Goal: Information Seeking & Learning: Learn about a topic

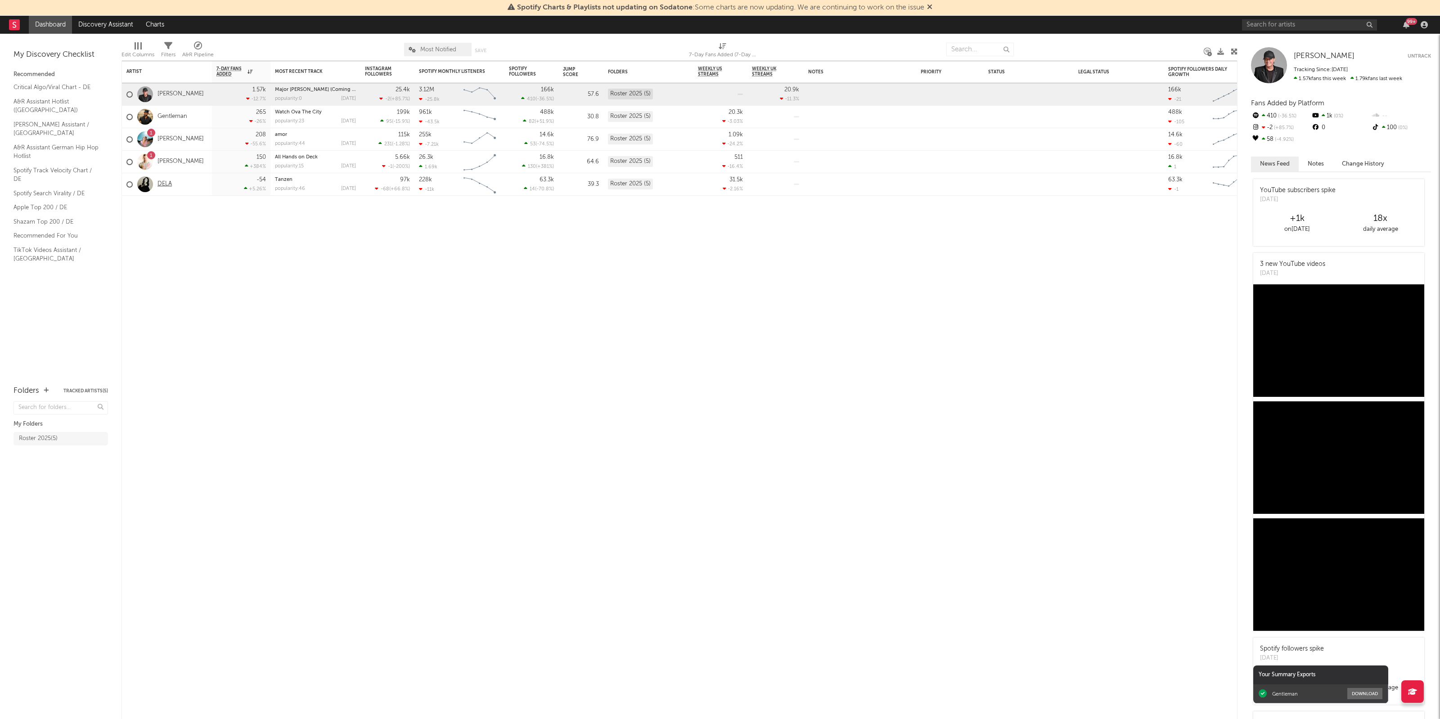
click at [166, 184] on link "DELA" at bounding box center [164, 184] width 14 height 8
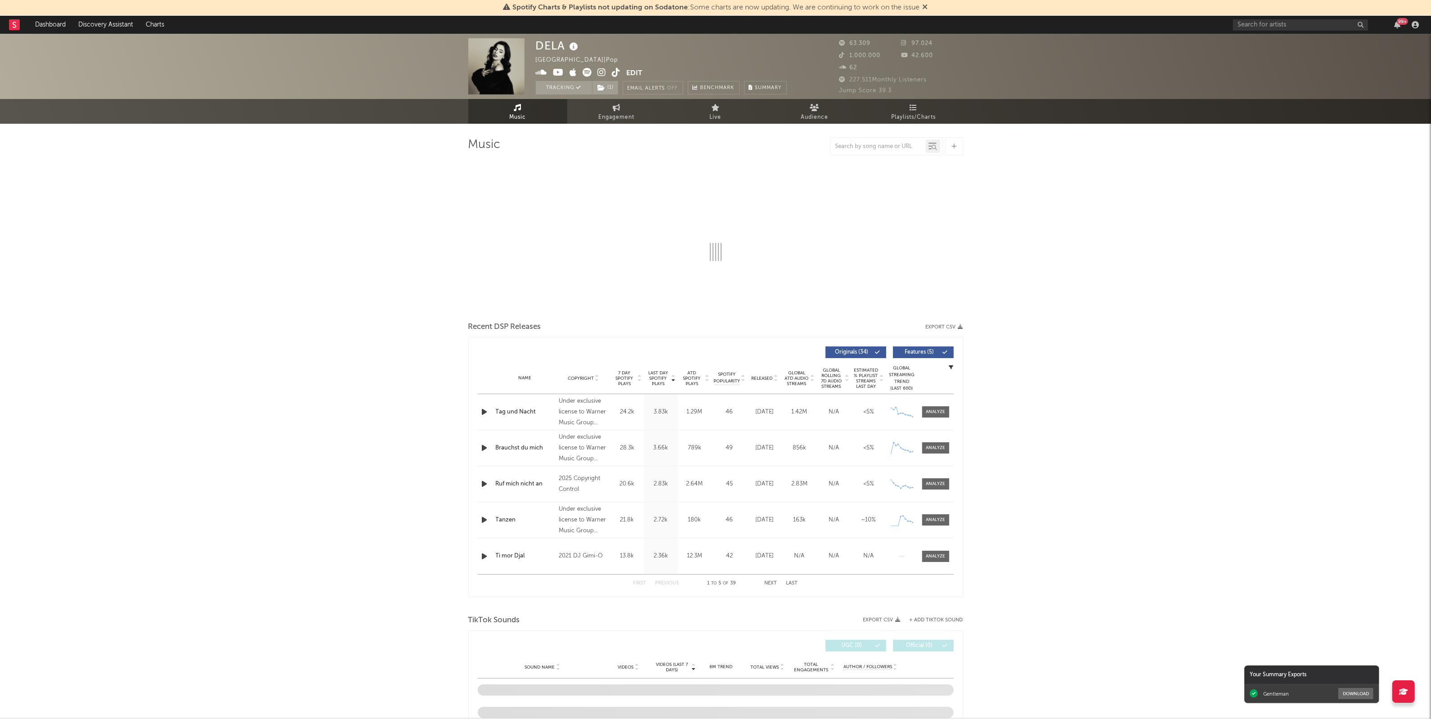
select select "6m"
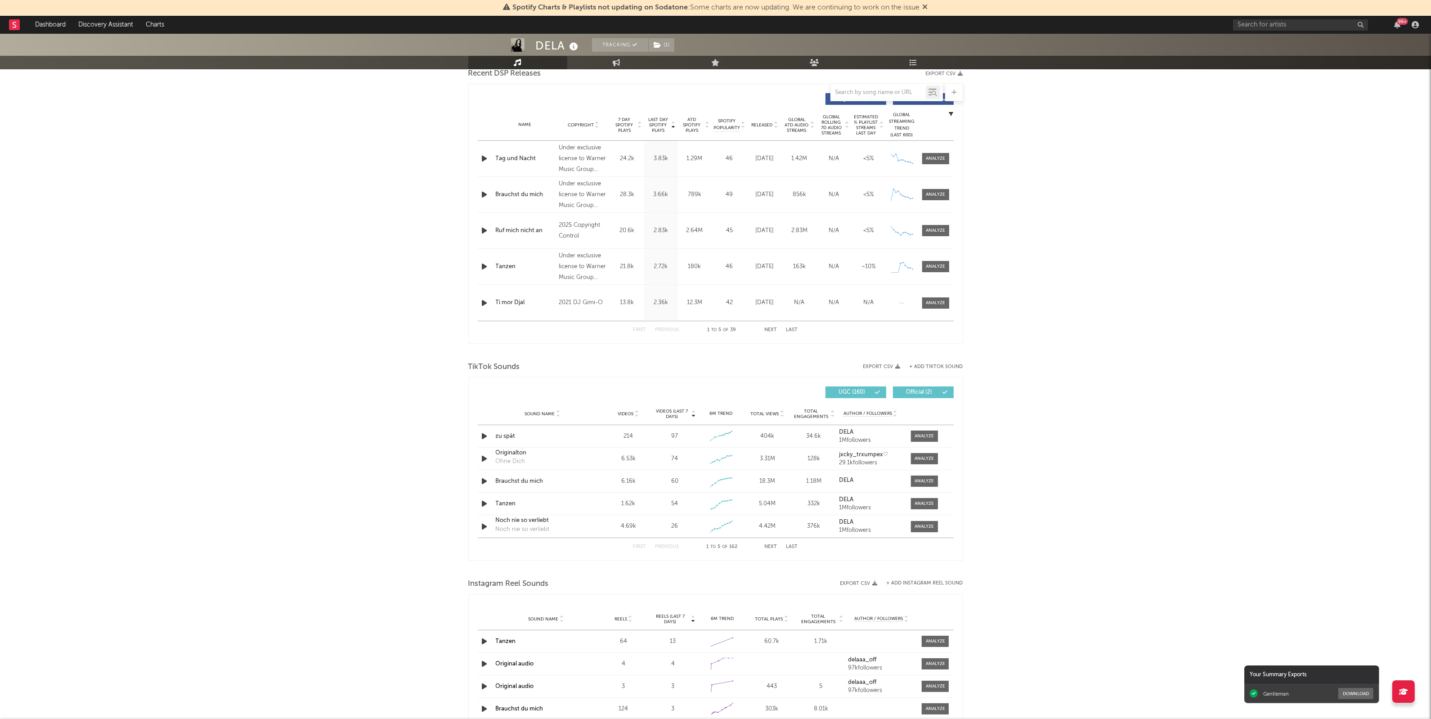
scroll to position [337, 0]
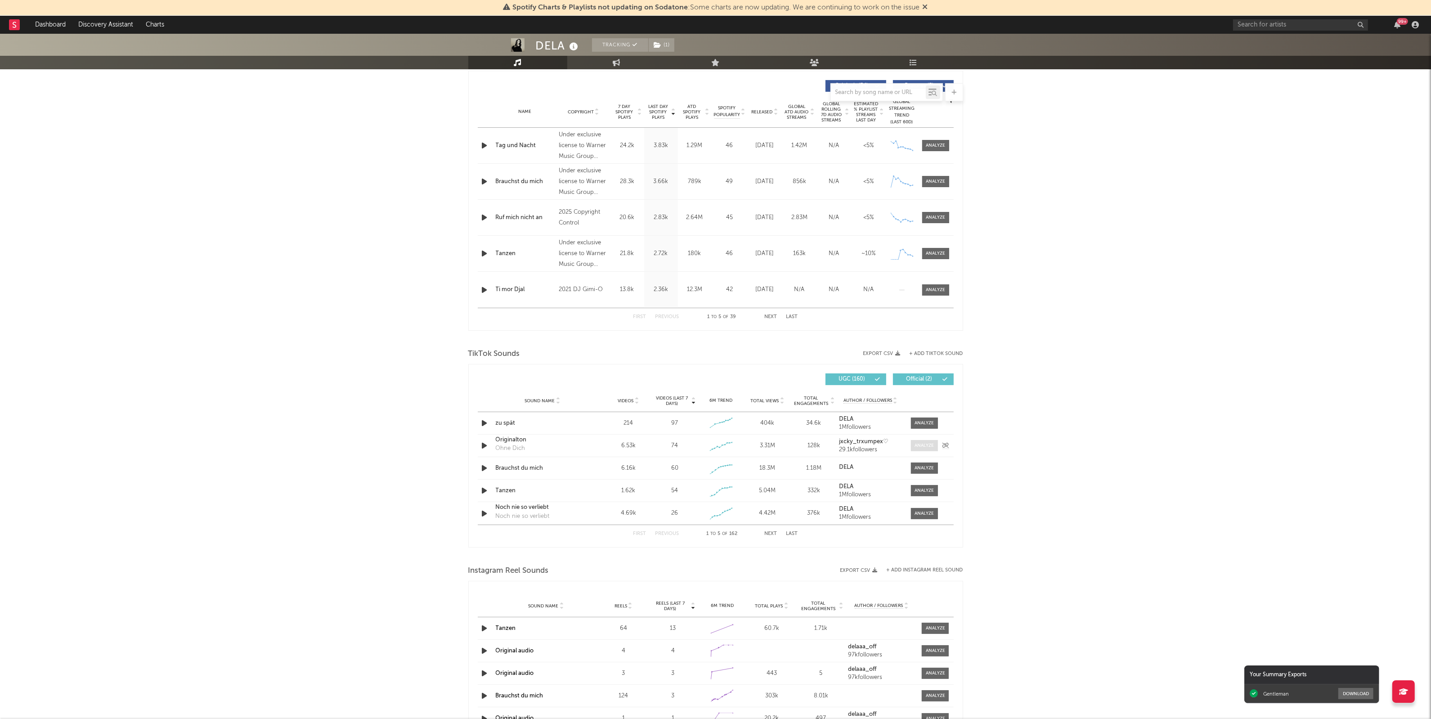
click at [915, 446] on div at bounding box center [924, 445] width 19 height 7
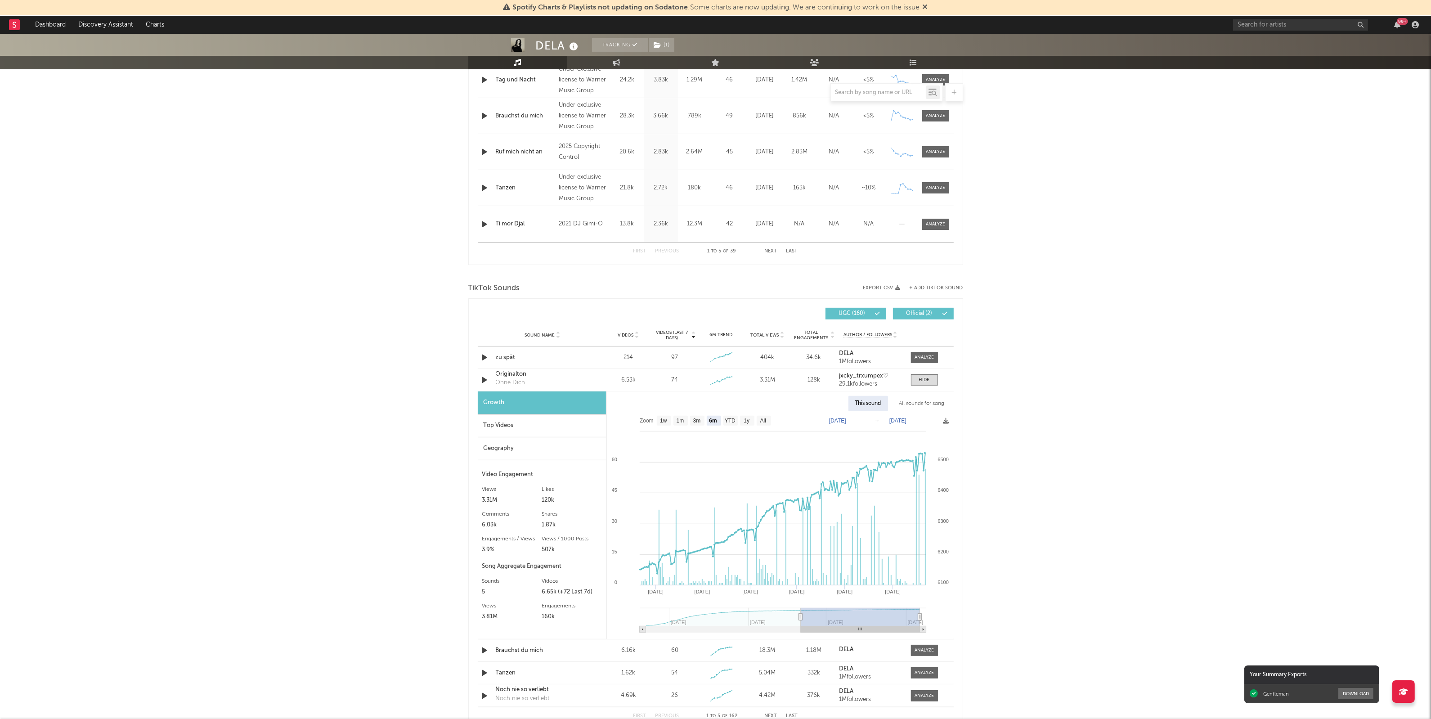
scroll to position [506, 0]
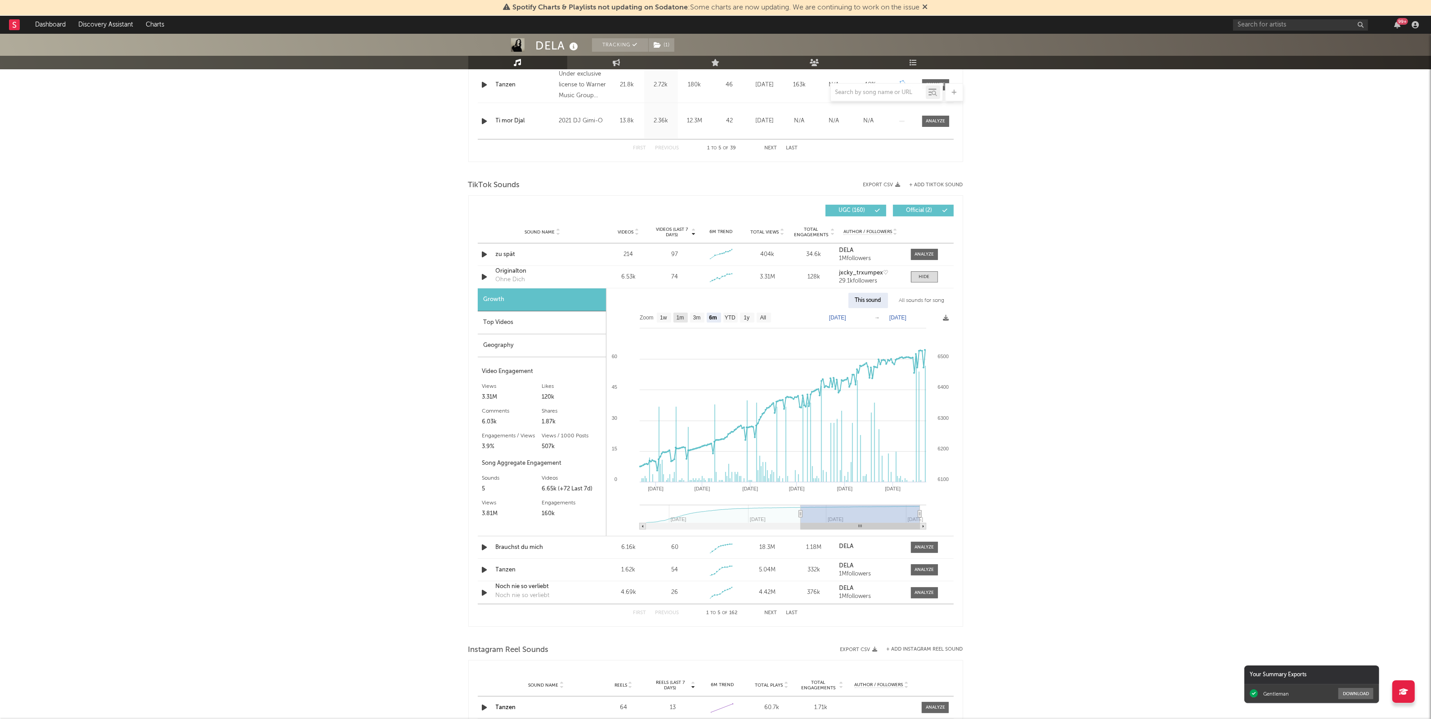
click at [685, 318] on rect at bounding box center [680, 318] width 14 height 10
select select "1m"
type input "[DATE]"
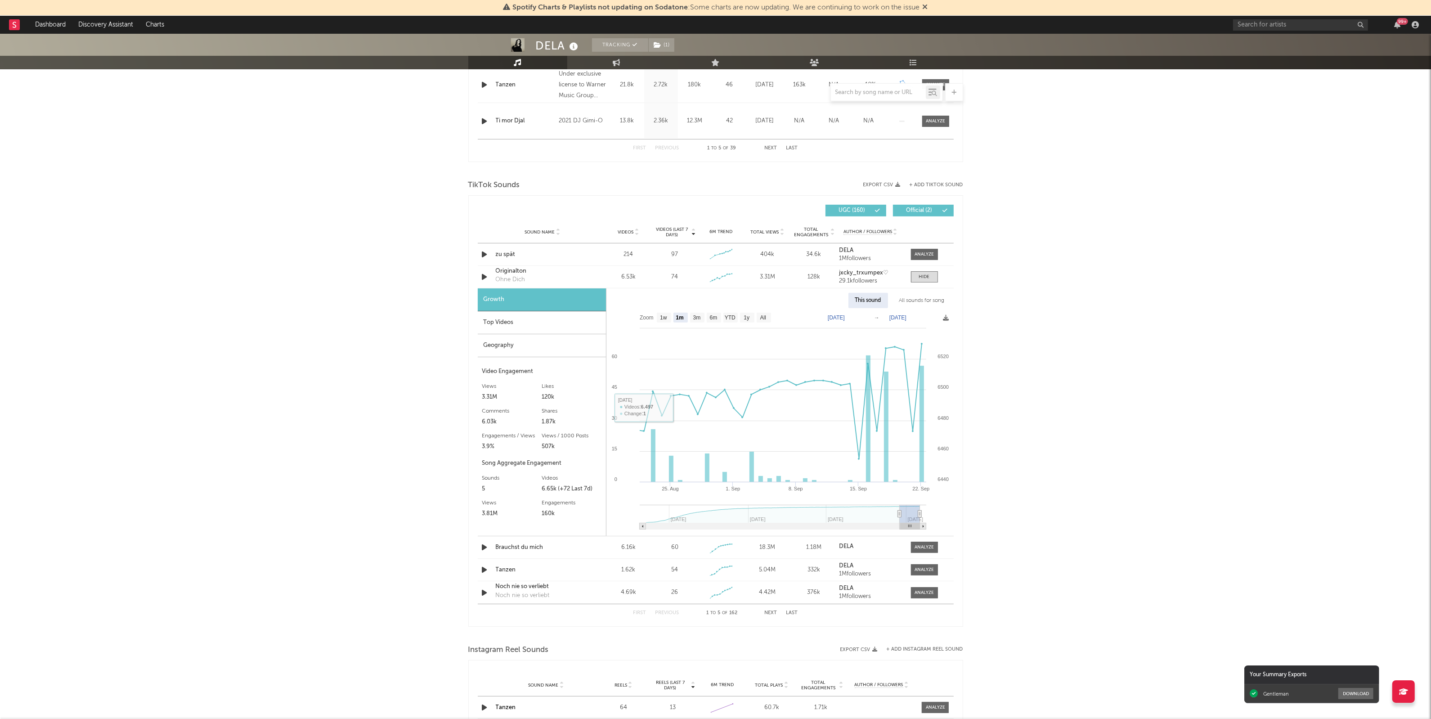
click at [511, 319] on div "Top Videos" at bounding box center [542, 322] width 128 height 23
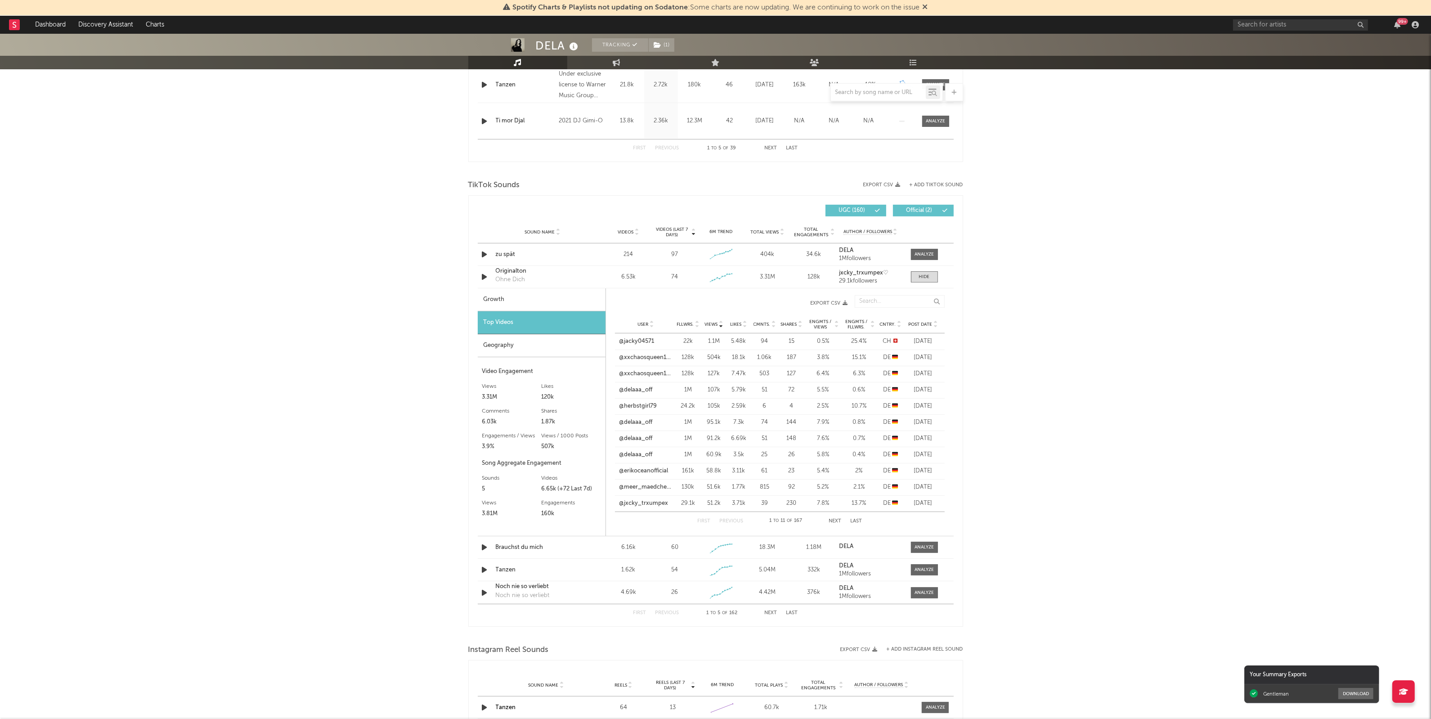
click at [937, 327] on icon at bounding box center [935, 326] width 4 height 4
click at [937, 321] on icon at bounding box center [935, 323] width 4 height 4
click at [937, 327] on icon at bounding box center [935, 326] width 4 height 4
click at [1095, 383] on div "DELA Tracking ( 1 ) [GEOGRAPHIC_DATA] | Pop Edit Tracking ( 1 ) Email Alerts Of…" at bounding box center [715, 331] width 1431 height 1607
